Goal: Task Accomplishment & Management: Use online tool/utility

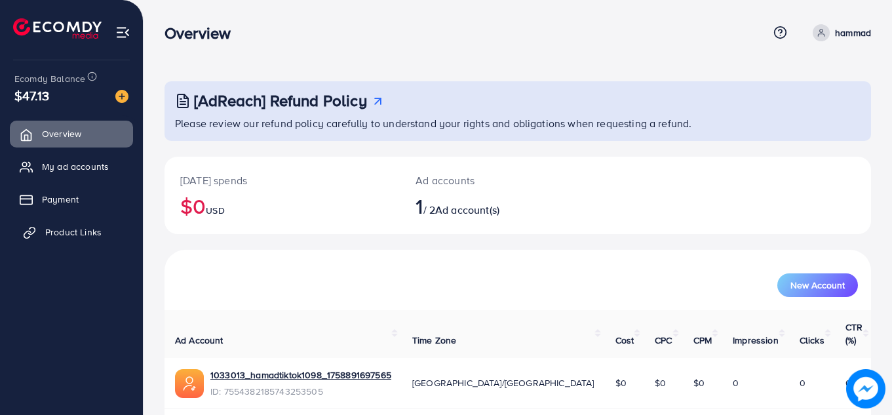
click at [73, 231] on span "Product Links" at bounding box center [73, 232] width 56 height 13
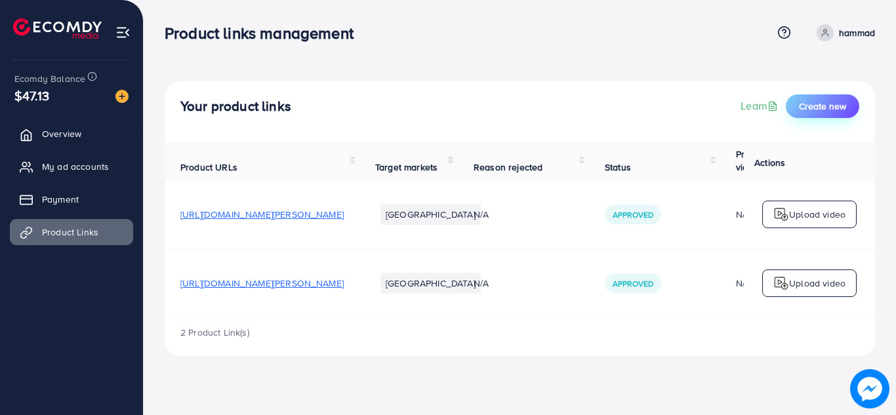
click at [818, 113] on button "Create new" at bounding box center [821, 106] width 73 height 24
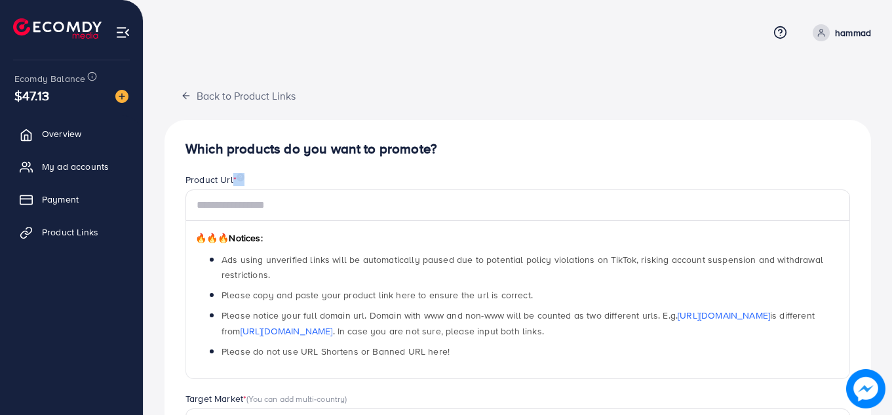
drag, startPoint x: 422, startPoint y: 188, endPoint x: 422, endPoint y: 210, distance: 22.3
click at [422, 210] on div "Product Url * 🔥🔥🔥 Notices: Ads using unverified links will be automatically pau…" at bounding box center [518, 276] width 665 height 206
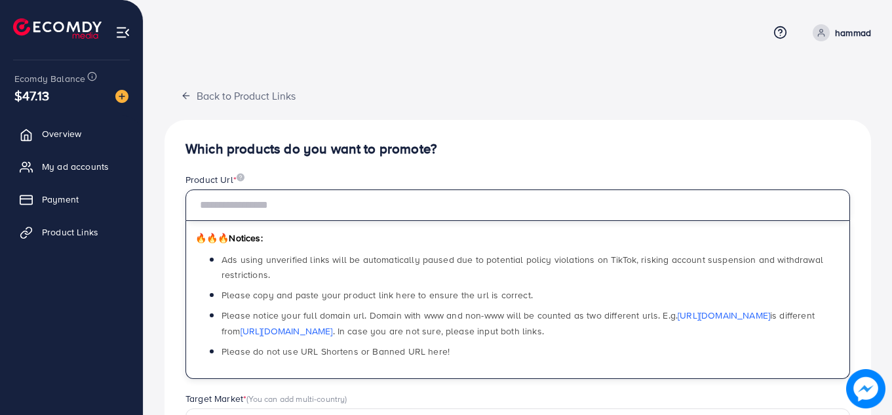
click at [422, 210] on input "text" at bounding box center [518, 204] width 665 height 31
paste input "**********"
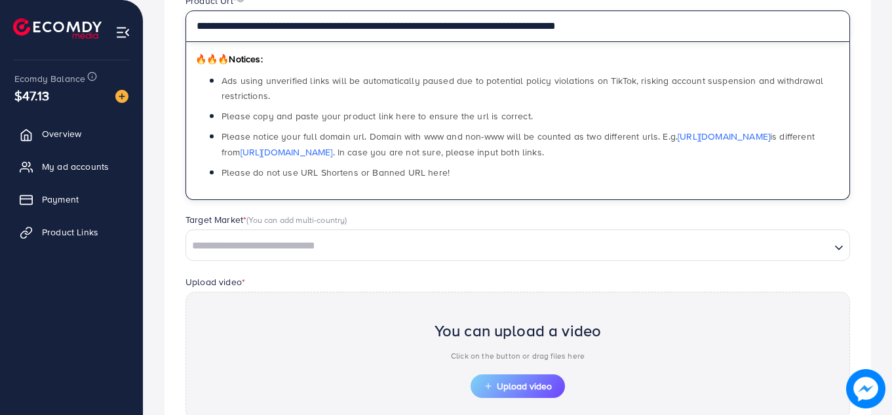
scroll to position [197, 0]
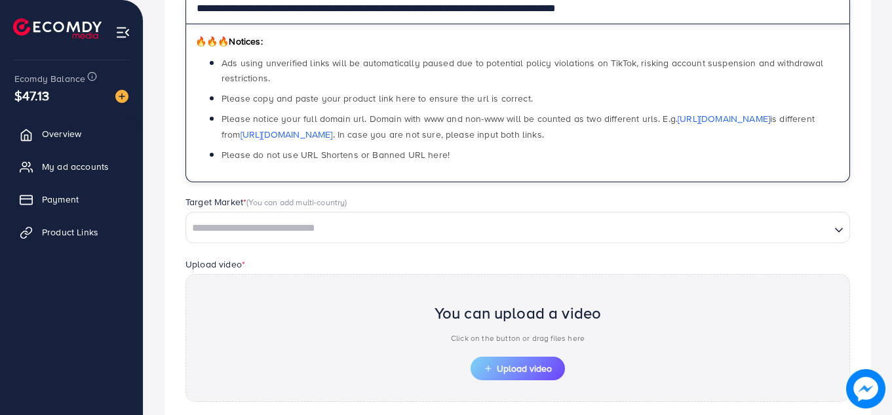
type input "**********"
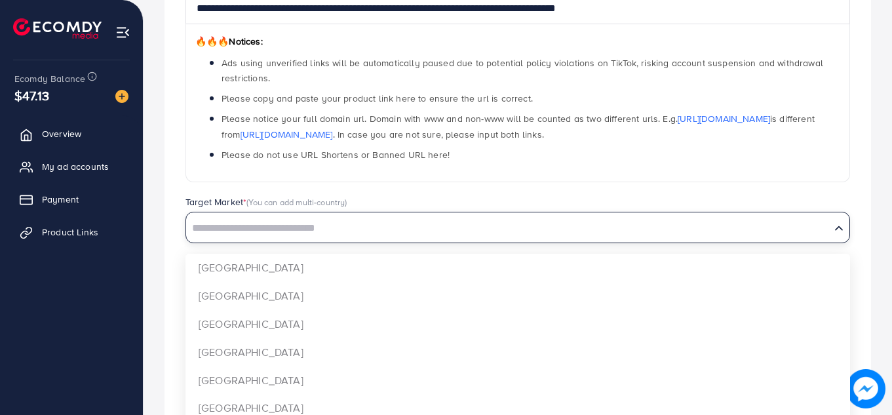
click at [549, 228] on input "Search for option" at bounding box center [509, 228] width 642 height 20
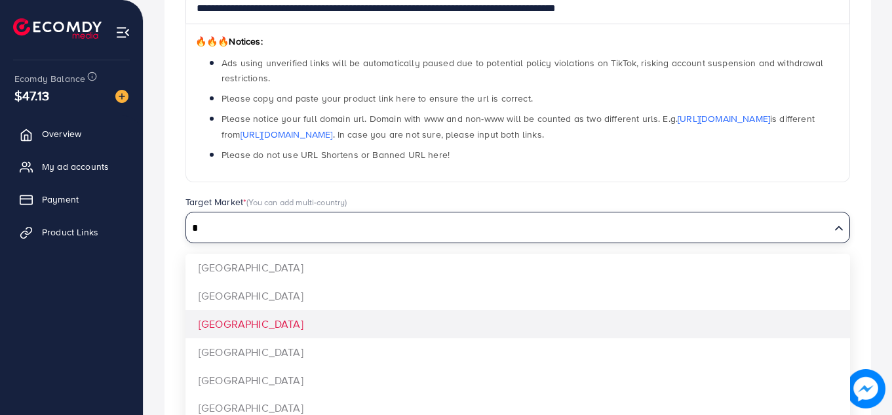
type input "*"
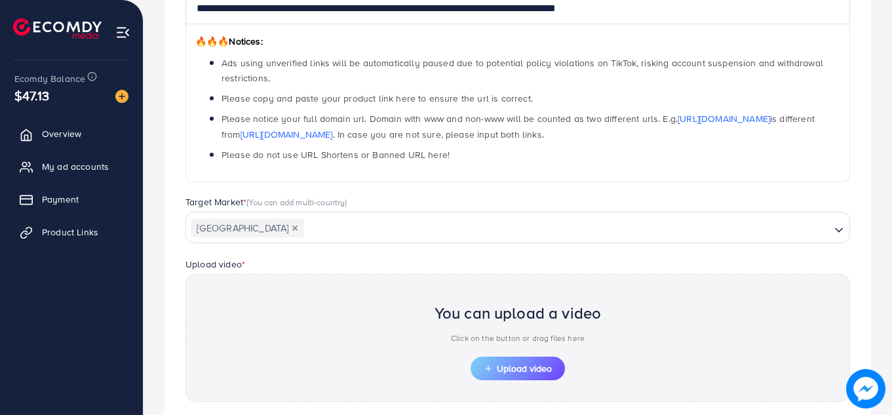
click at [424, 315] on div "**********" at bounding box center [518, 221] width 707 height 597
click at [531, 365] on span "Upload video" at bounding box center [518, 368] width 68 height 9
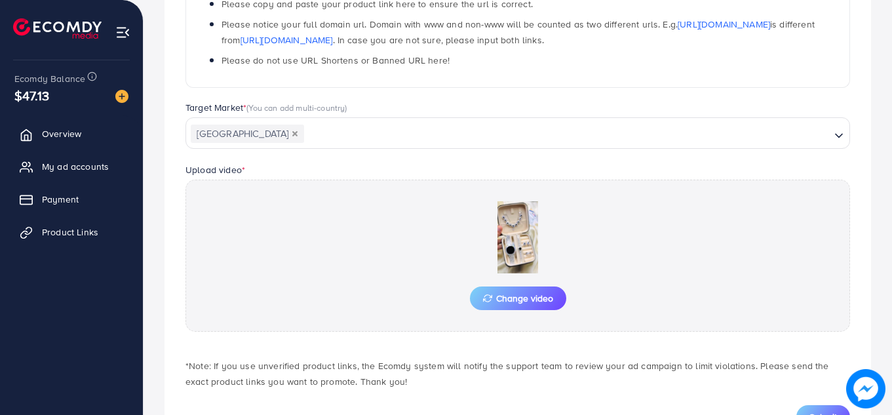
scroll to position [347, 0]
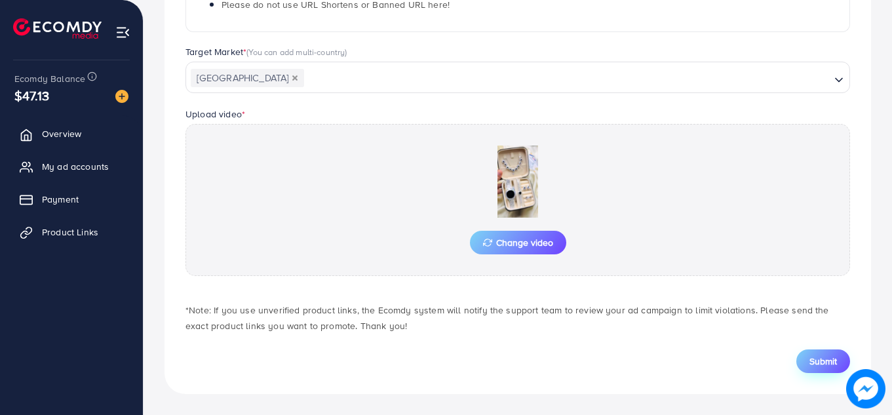
click at [811, 358] on span "Submit" at bounding box center [824, 361] width 28 height 13
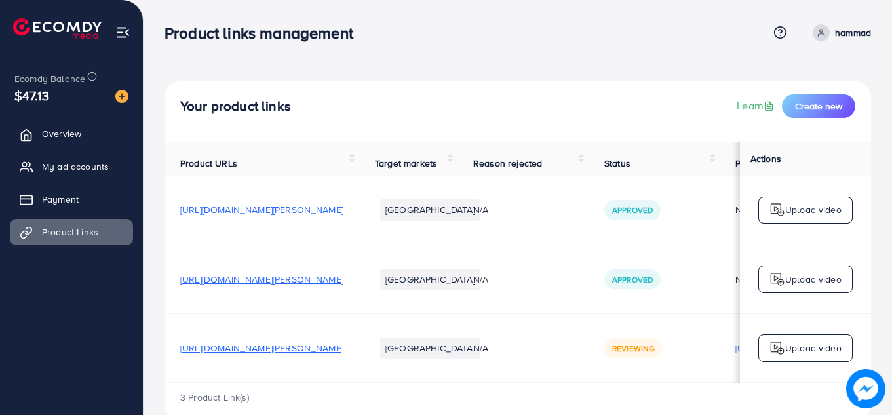
scroll to position [1, 0]
drag, startPoint x: 610, startPoint y: 386, endPoint x: 702, endPoint y: 365, distance: 93.5
click at [702, 365] on tr "[URL][DOMAIN_NAME][PERSON_NAME] [GEOGRAPHIC_DATA] N/A Reviewing [URL][DOMAIN_NA…" at bounding box center [636, 347] width 942 height 69
click at [589, 382] on td "N/A" at bounding box center [523, 347] width 131 height 69
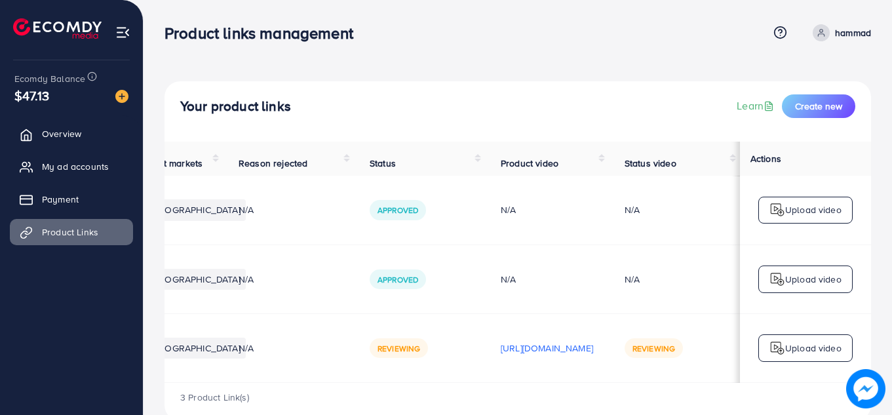
scroll to position [1, 303]
drag, startPoint x: 637, startPoint y: 383, endPoint x: 528, endPoint y: 388, distance: 109.0
click at [528, 383] on div "Product URLs Target markets Reason rejected Status Product video Status video A…" at bounding box center [518, 262] width 707 height 241
click at [528, 380] on td "[URL][DOMAIN_NAME]" at bounding box center [547, 347] width 124 height 69
drag, startPoint x: 526, startPoint y: 386, endPoint x: 518, endPoint y: 384, distance: 8.1
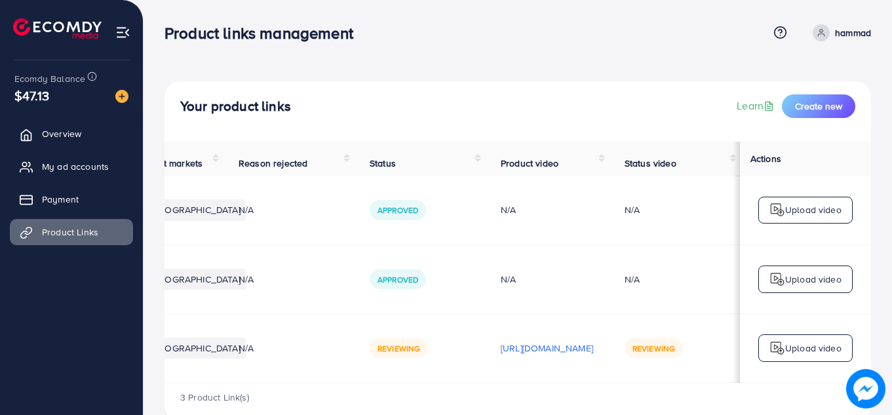
click at [518, 383] on table "Product URLs Target markets Reason rejected Status Product video Status video A…" at bounding box center [401, 262] width 942 height 241
click at [521, 375] on td "[URL][DOMAIN_NAME]" at bounding box center [547, 347] width 124 height 69
